Goal: Transaction & Acquisition: Purchase product/service

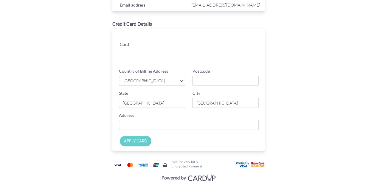
scroll to position [56, 0]
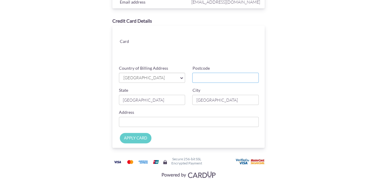
click at [224, 77] on input "Postcode" at bounding box center [225, 78] width 67 height 10
type input "098450"
type input "[STREET_ADDRESS] THE COAST AT [STREET_ADDRESS], 07-14"
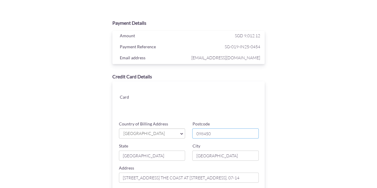
scroll to position [63, 0]
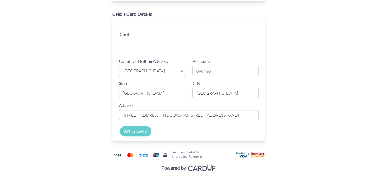
click at [139, 134] on input "APPLY CARD" at bounding box center [136, 131] width 32 height 10
type input "Applying..."
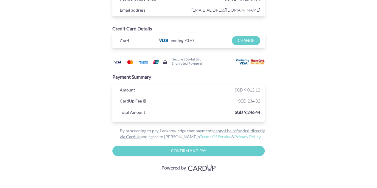
scroll to position [48, 0]
click at [213, 149] on input "Confirm and Pay" at bounding box center [188, 151] width 153 height 10
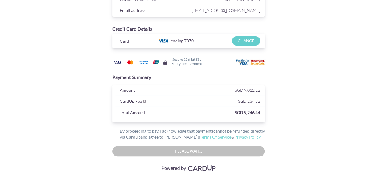
type input "Please wait..."
